Goal: Task Accomplishment & Management: Use online tool/utility

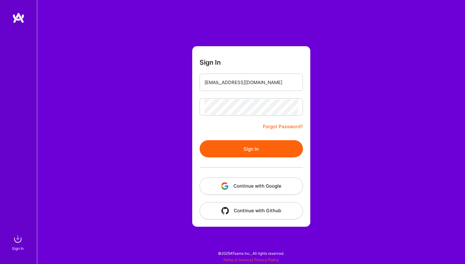
click at [281, 145] on button "Sign In" at bounding box center [251, 148] width 103 height 17
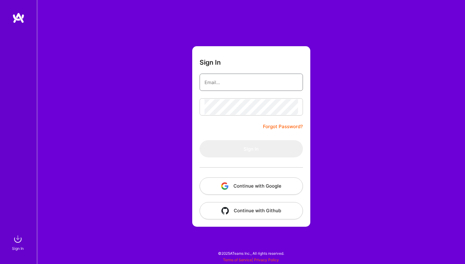
type input "[EMAIL_ADDRESS][DOMAIN_NAME]"
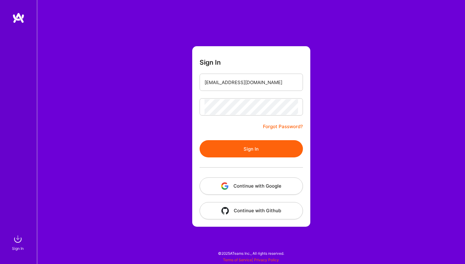
drag, startPoint x: 244, startPoint y: 153, endPoint x: 244, endPoint y: 162, distance: 9.5
click at [244, 155] on button "Sign In" at bounding box center [251, 148] width 103 height 17
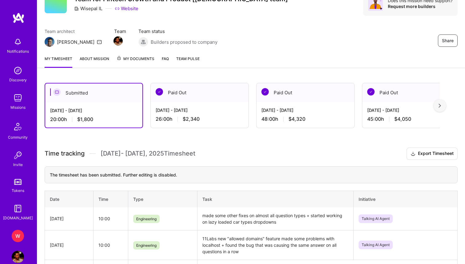
scroll to position [26, 0]
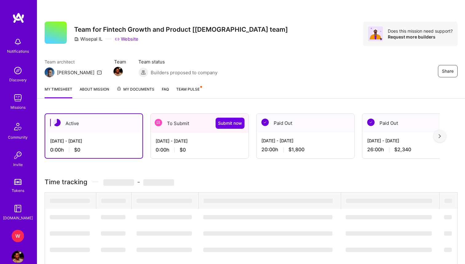
scroll to position [26, 0]
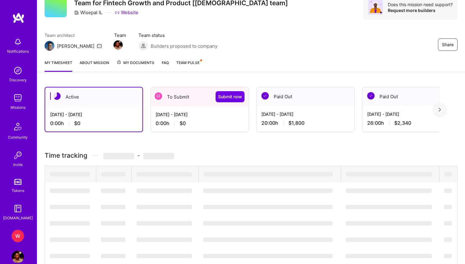
click at [177, 126] on div "To Submit Submit now Sep 1 - Sep 15, 2025 0:00 h $0" at bounding box center [199, 109] width 98 height 45
click at [185, 100] on div "To Submit Submit now" at bounding box center [200, 96] width 98 height 19
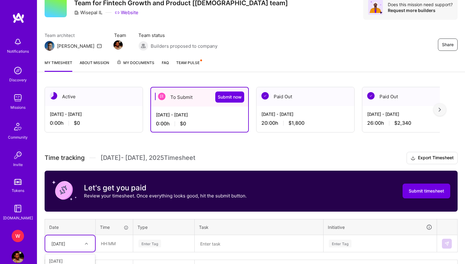
scroll to position [69, 0]
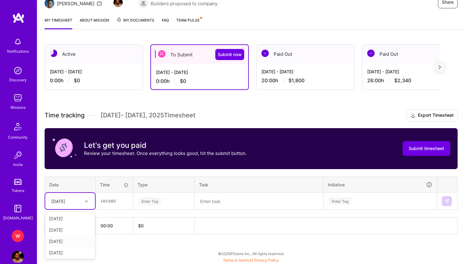
click at [70, 209] on div "option Thu, Sep 4 focused, 4 of 15. 14 results available. Use Up and Down to ch…" at bounding box center [70, 201] width 50 height 16
click at [70, 229] on div "Wed, Sep 3" at bounding box center [70, 229] width 50 height 11
click at [109, 203] on input "text" at bounding box center [114, 201] width 37 height 16
